Goal: Find specific page/section: Find specific page/section

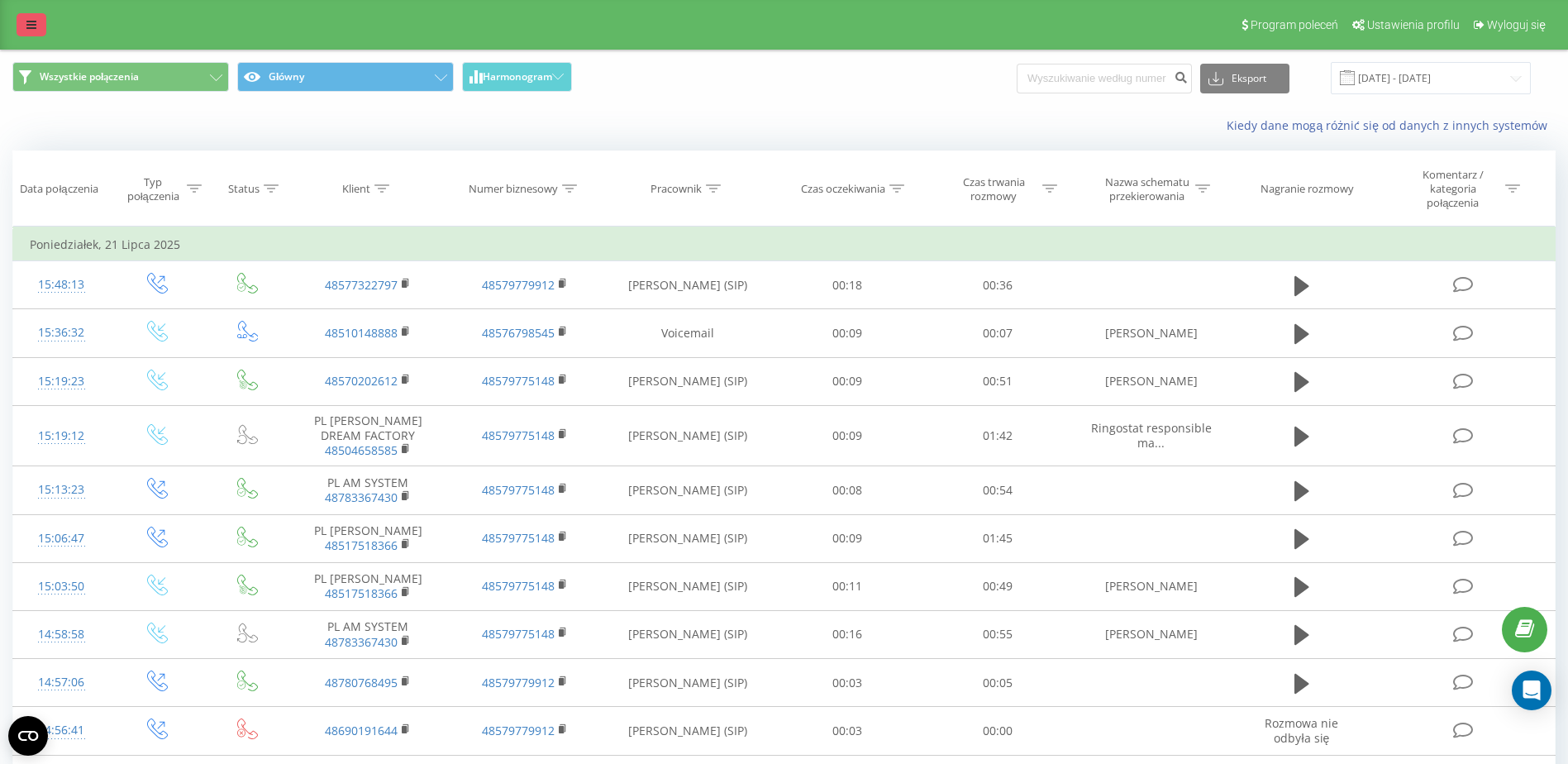
click at [29, 22] on icon at bounding box center [32, 25] width 10 height 12
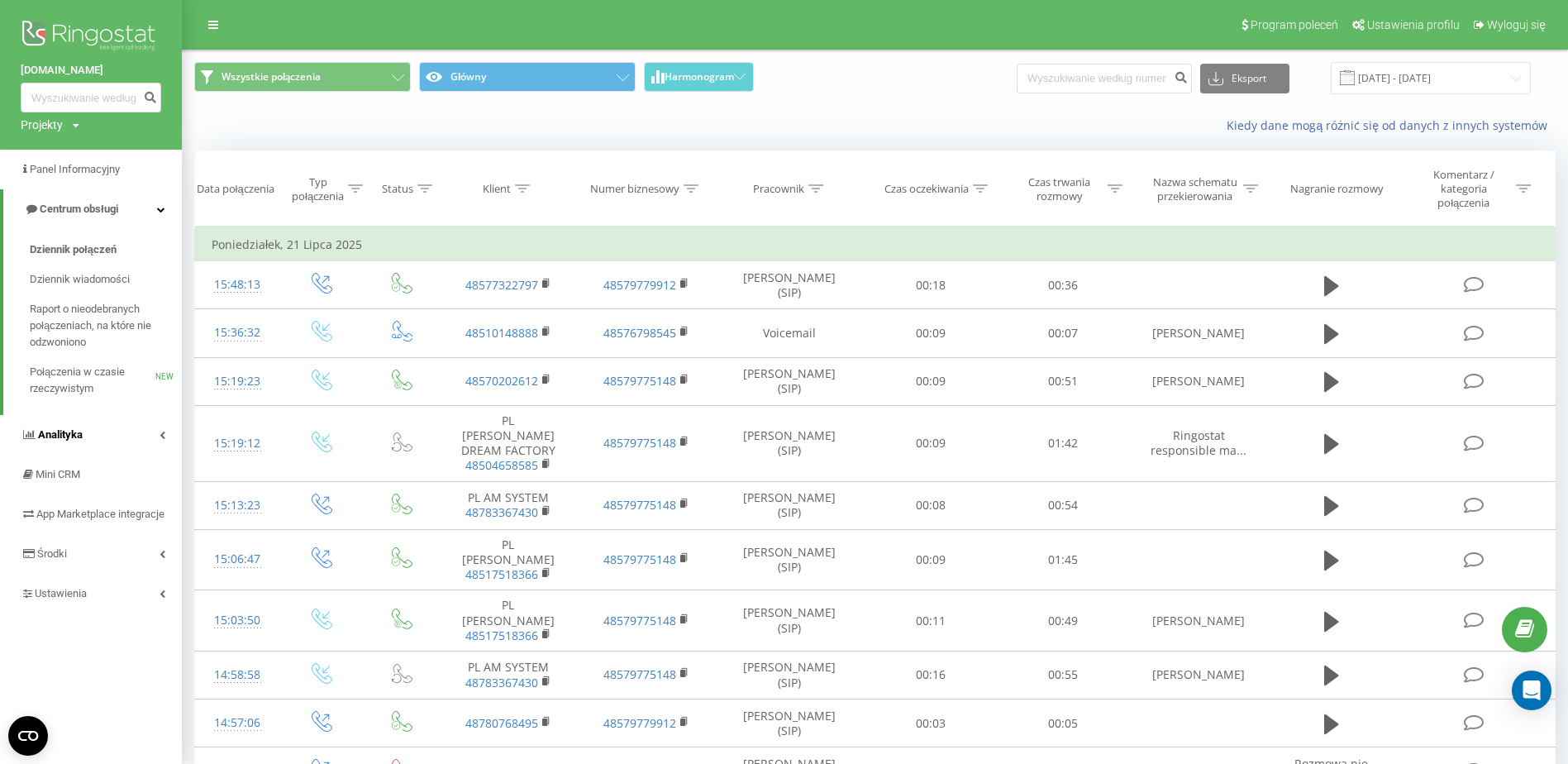
click at [153, 435] on link "Analityka" at bounding box center [91, 434] width 182 height 39
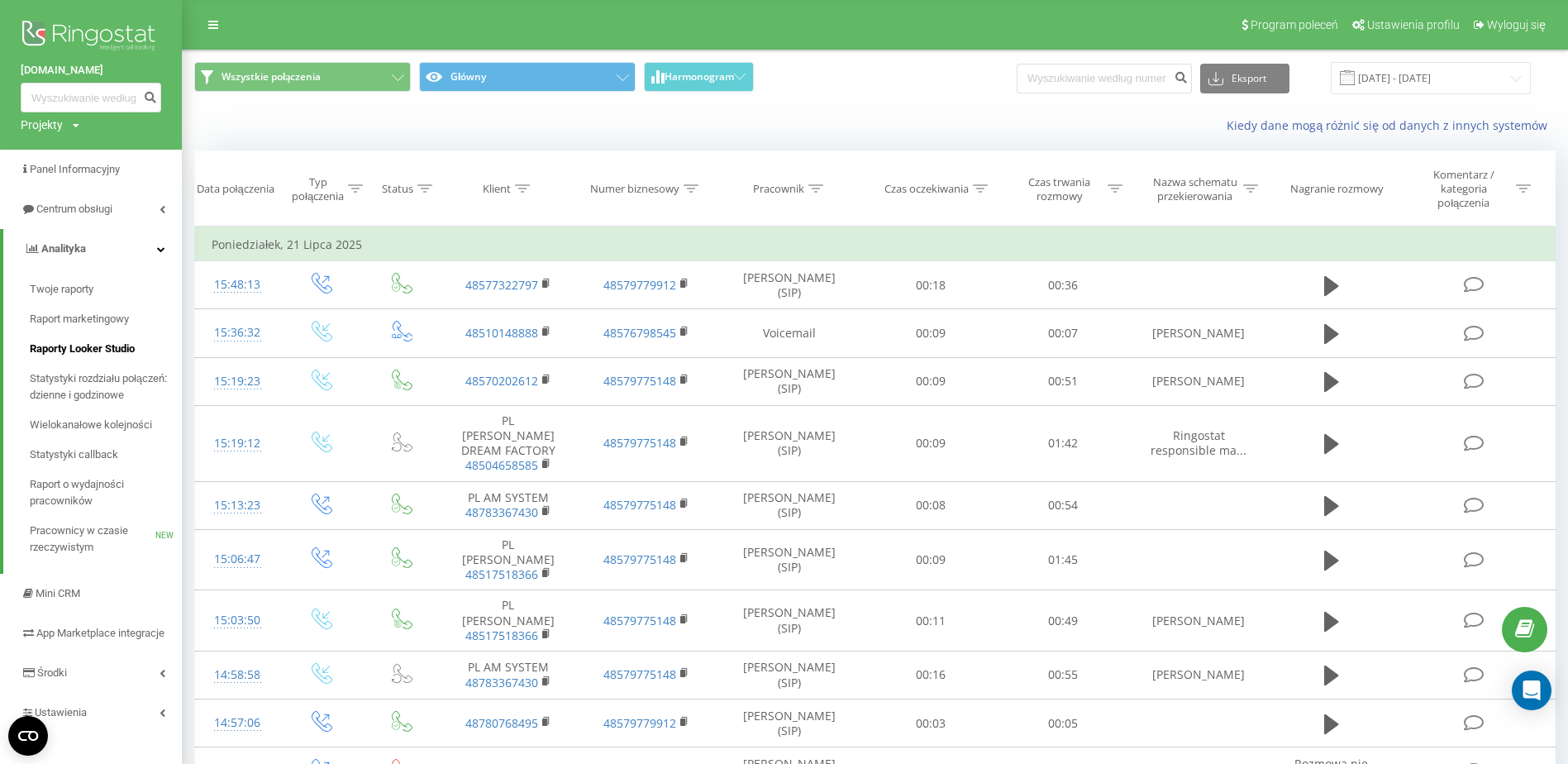
click at [91, 345] on span "Raporty Looker Studio" at bounding box center [81, 349] width 105 height 17
